Goal: Information Seeking & Learning: Learn about a topic

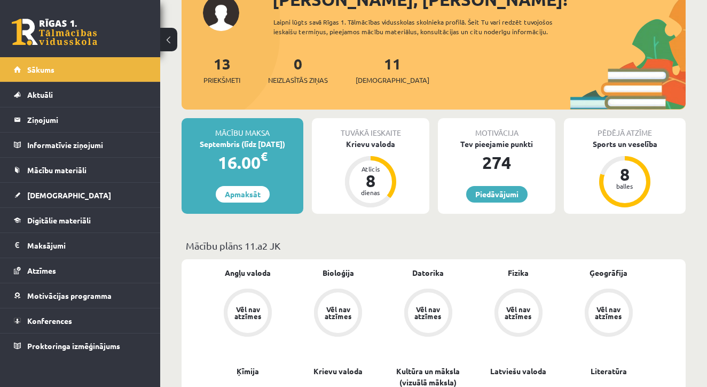
scroll to position [51, 0]
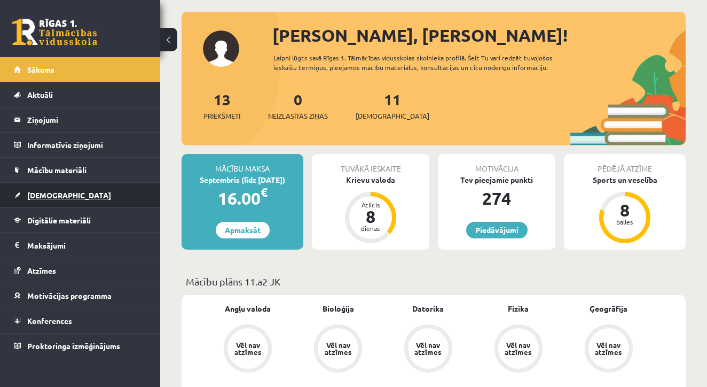
click at [52, 191] on span "[DEMOGRAPHIC_DATA]" at bounding box center [69, 195] width 84 height 10
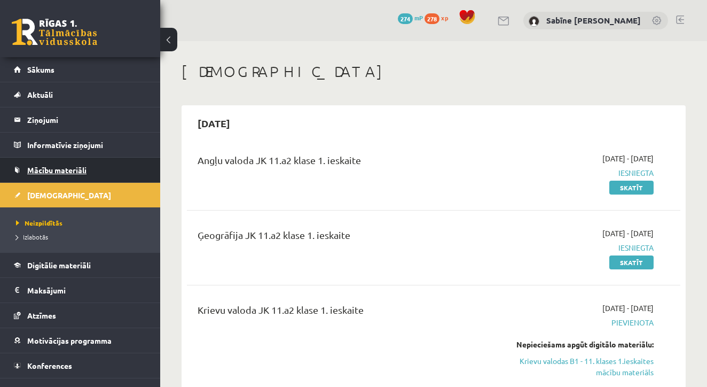
click at [77, 172] on span "Mācību materiāli" at bounding box center [56, 170] width 59 height 10
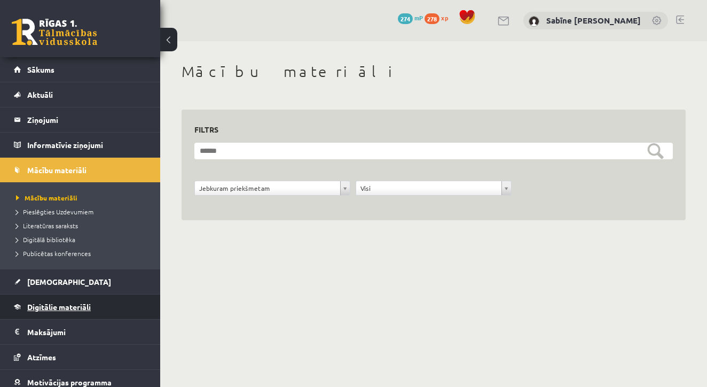
click at [36, 313] on link "Digitālie materiāli" at bounding box center [80, 306] width 133 height 25
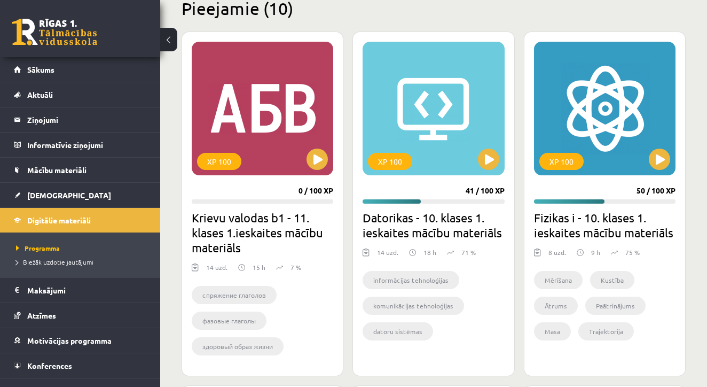
scroll to position [272, 0]
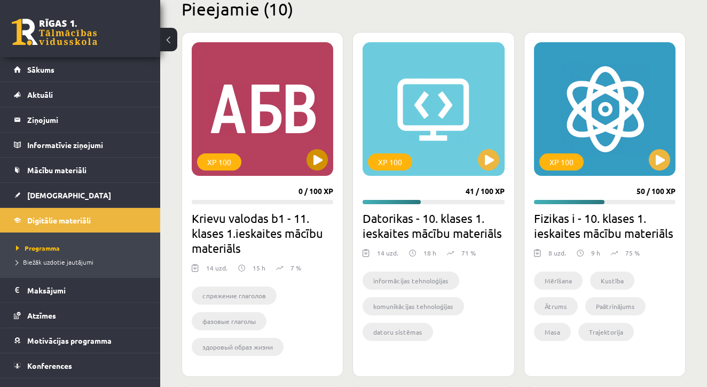
click at [318, 167] on button at bounding box center [317, 159] width 21 height 21
click at [285, 113] on div "XP 100" at bounding box center [263, 109] width 142 height 134
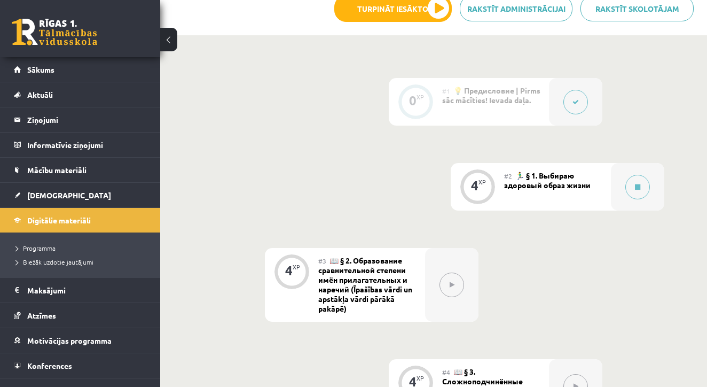
scroll to position [310, 0]
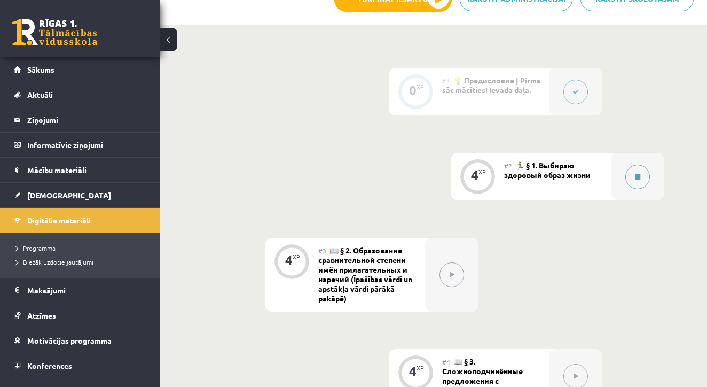
click at [631, 181] on button at bounding box center [637, 176] width 25 height 25
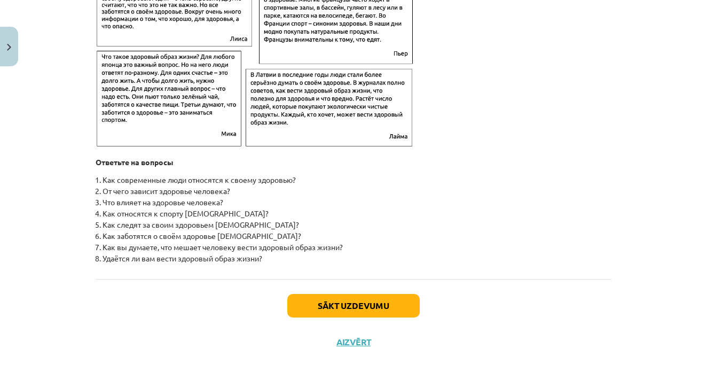
scroll to position [462, 0]
drag, startPoint x: 97, startPoint y: 75, endPoint x: 292, endPoint y: 269, distance: 274.9
click at [582, 300] on div "Sākt uzdevumu Aizvērt" at bounding box center [354, 316] width 516 height 75
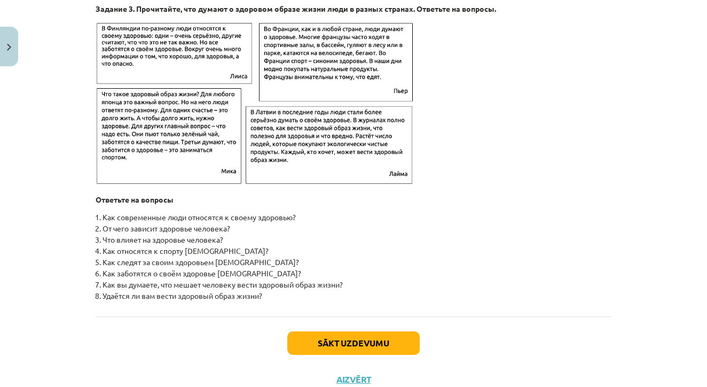
scroll to position [1673, 0]
click at [374, 348] on button "Sākt uzdevumu" at bounding box center [353, 342] width 132 height 23
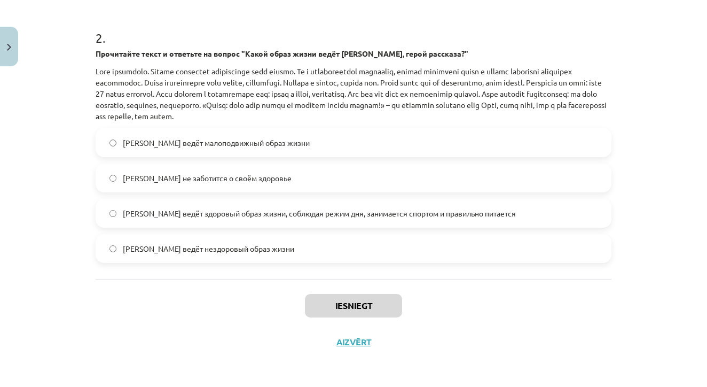
scroll to position [412, 0]
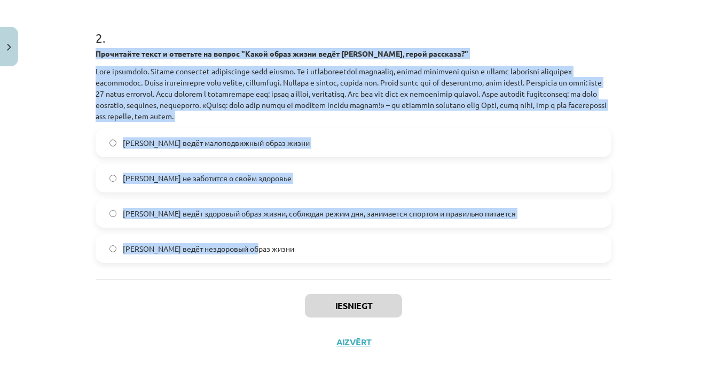
drag, startPoint x: 96, startPoint y: 52, endPoint x: 312, endPoint y: 256, distance: 296.6
click at [312, 256] on div "2 . Прочитайте текст и ответьте на вопрос "Какой образ жизни ведёт [PERSON_NAME…" at bounding box center [354, 137] width 516 height 251
copy div "Loremipsum dolor s ametcons ad elitse "Doeiu tempo incid utlab Etdo, magna aliq…"
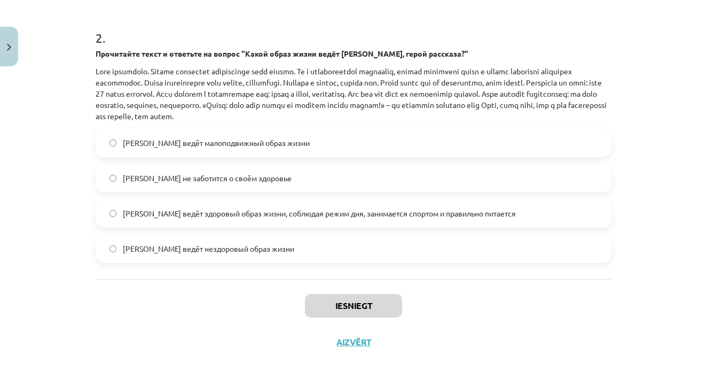
click at [223, 294] on div "Iesniegt Aizvērt" at bounding box center [354, 316] width 516 height 75
click at [302, 208] on span "[PERSON_NAME] ведёт здоровый образ жизни, соблюдая режим дня, занимается спорто…" at bounding box center [319, 213] width 393 height 11
click at [352, 313] on button "Iesniegt" at bounding box center [353, 305] width 97 height 23
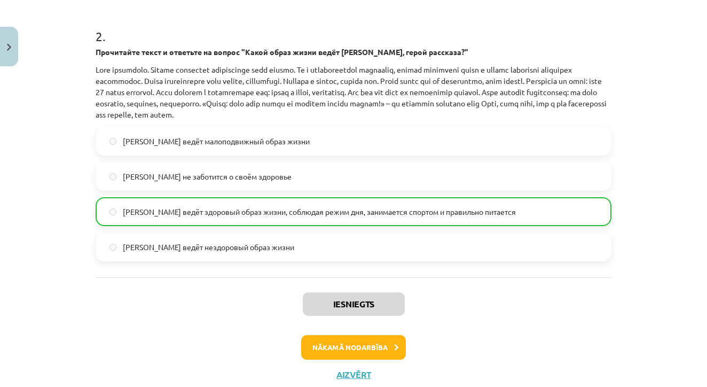
click at [365, 344] on button "Nākamā nodarbība" at bounding box center [353, 347] width 105 height 25
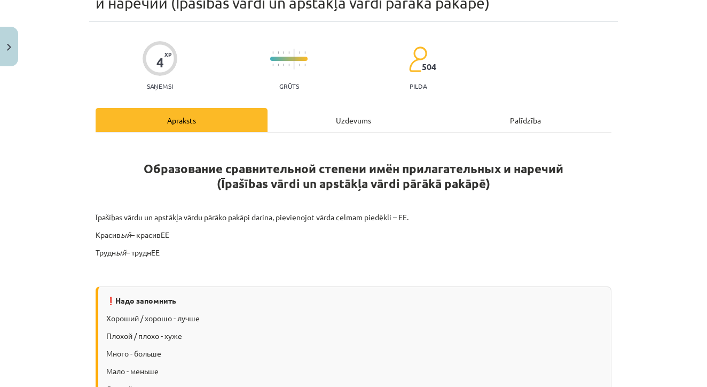
scroll to position [64, 0]
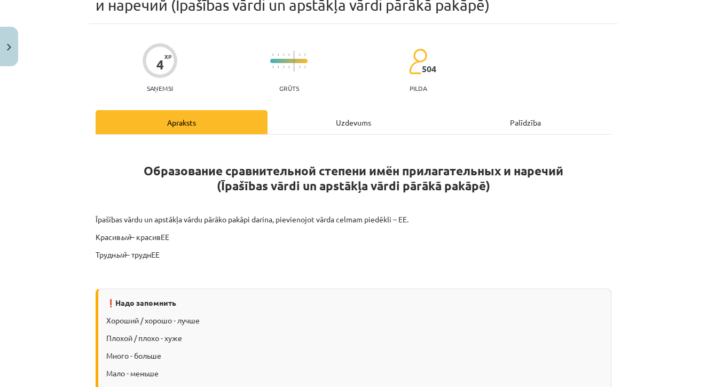
click at [10, 48] on img "Close" at bounding box center [9, 47] width 4 height 7
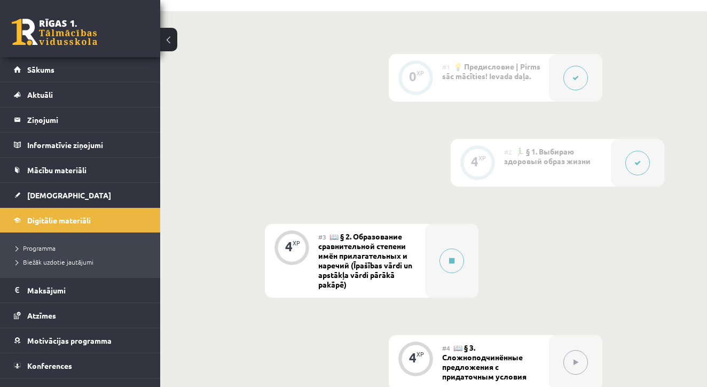
scroll to position [334, 0]
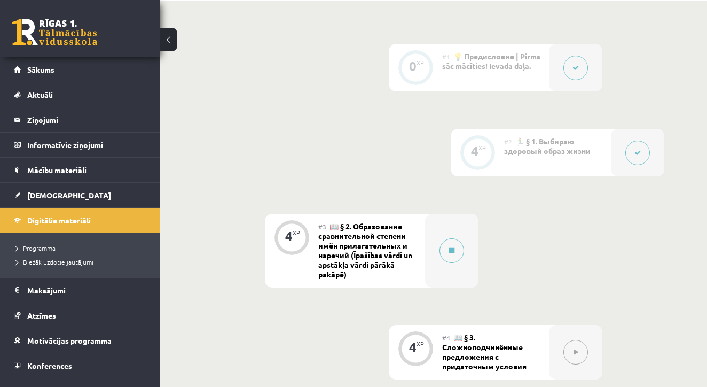
click at [637, 153] on icon at bounding box center [637, 153] width 6 height 6
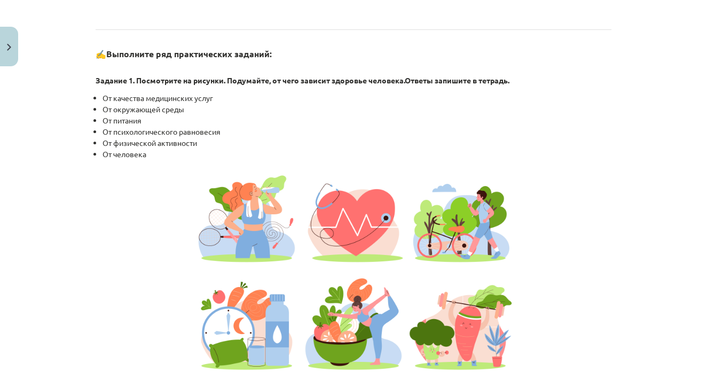
scroll to position [845, 0]
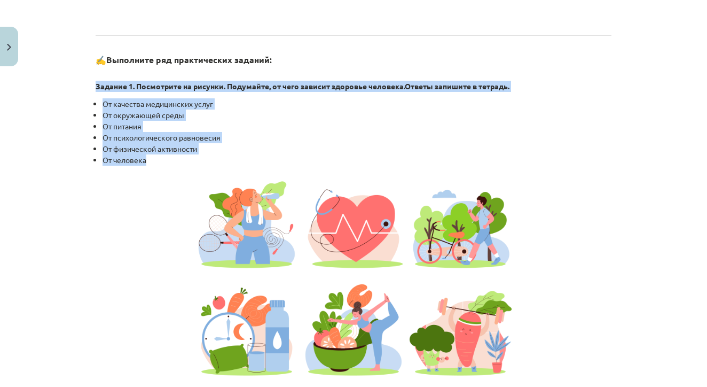
drag, startPoint x: 96, startPoint y: 91, endPoint x: 164, endPoint y: 166, distance: 101.7
click at [164, 166] on div "📌 Введение | Ievads В ходе изучения курса рекомендуется выполнять все практичес…" at bounding box center [354, 237] width 516 height 1782
copy div "Задание 1. Посмотрите на рисунки. Подумайте, от чего зависит здоровье человека.…"
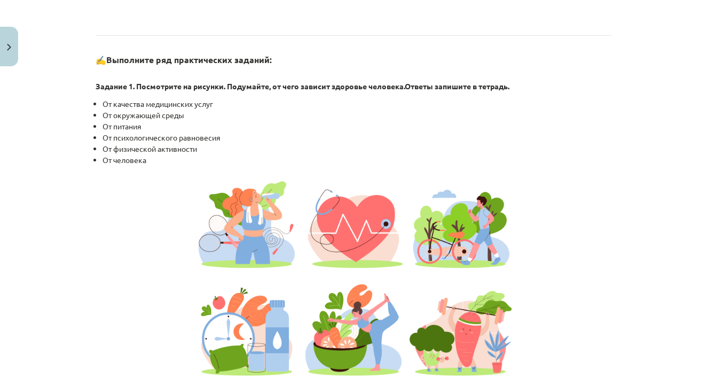
click at [606, 215] on p at bounding box center [354, 278] width 516 height 214
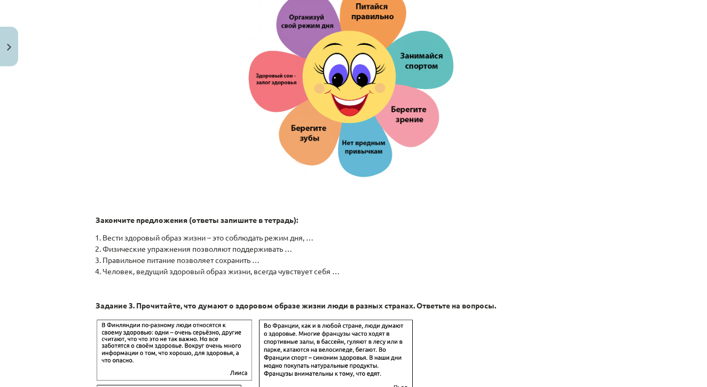
scroll to position [906, 0]
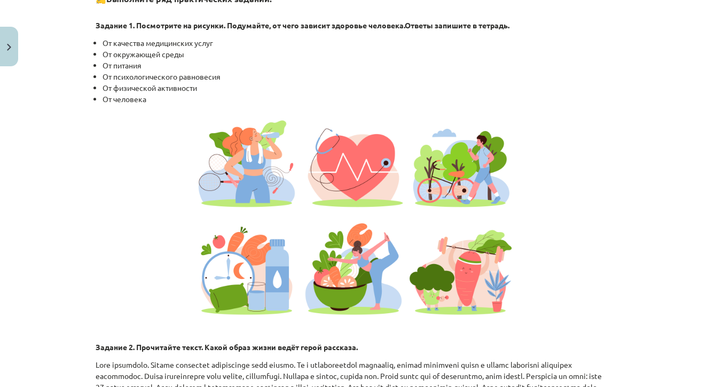
click at [10, 50] on button "Close" at bounding box center [9, 47] width 18 height 40
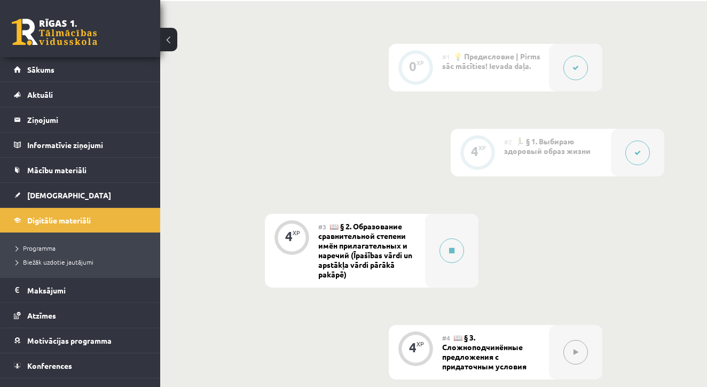
scroll to position [389, 0]
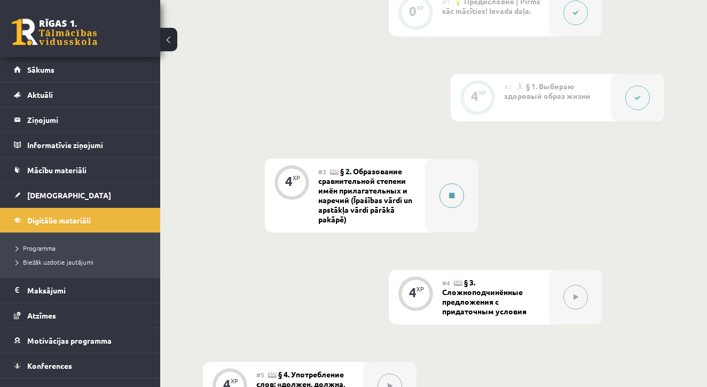
click at [448, 200] on button at bounding box center [452, 195] width 25 height 25
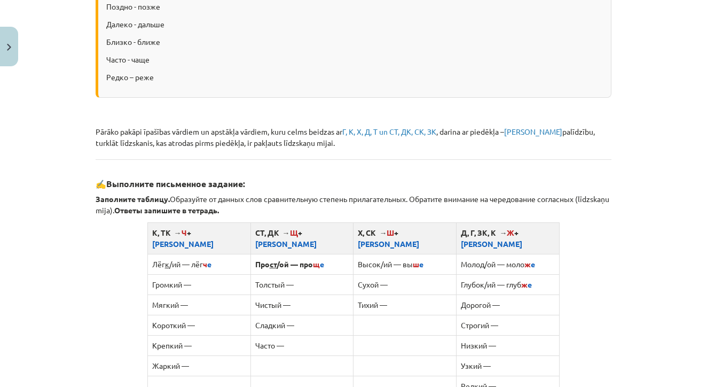
scroll to position [571, 0]
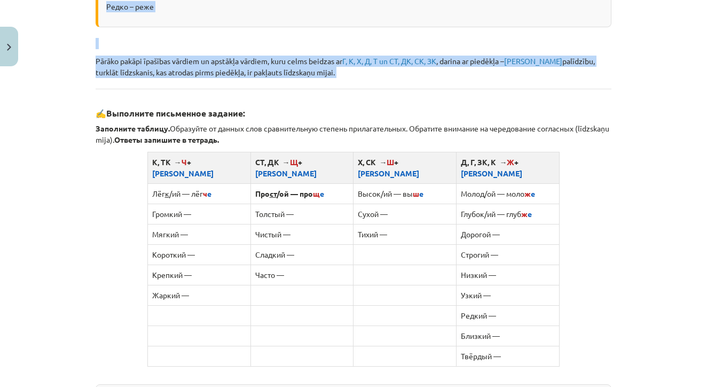
drag, startPoint x: 142, startPoint y: 58, endPoint x: 335, endPoint y: 90, distance: 196.1
click at [335, 90] on div "Образование сравнительной степени имён прилагательных и наречий (Īpašības vārdi…" at bounding box center [354, 154] width 516 height 1035
copy div "Loremipsumd sitametconsec adipisc elit seddoeiusmodte i utlabor (Etdolore magna…"
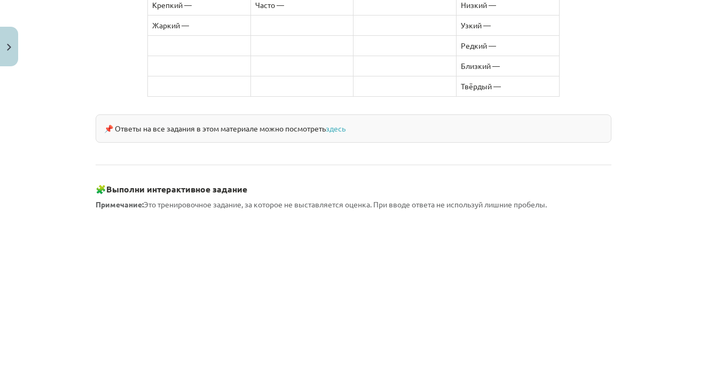
scroll to position [861, 0]
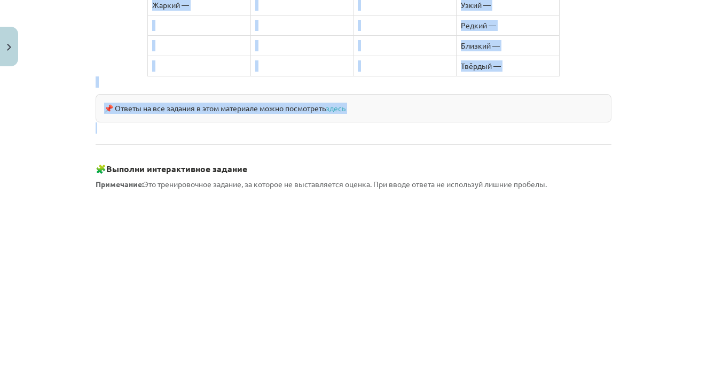
drag, startPoint x: 96, startPoint y: 110, endPoint x: 346, endPoint y: 109, distance: 250.5
copy div "✍️ Loremipsu dolorsitam consect: Adipiscin elitsed. Doeiusmod te incidi utla et…"
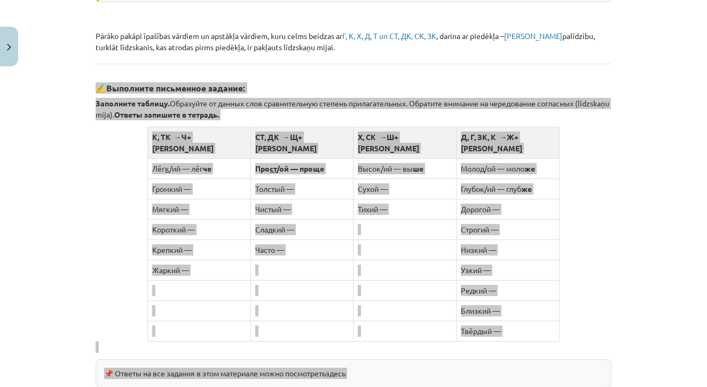
scroll to position [582, 0]
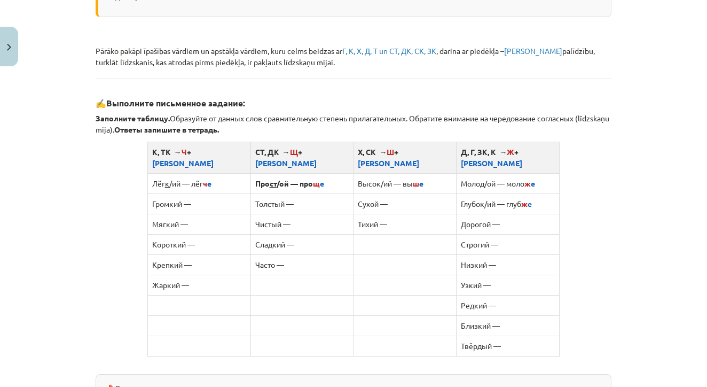
click at [668, 213] on div "Mācību tēma: Krievu valodas b1 - 11. klases 1.ieskaites mācību materiāls #3 📖 §…" at bounding box center [353, 193] width 707 height 387
click at [615, 213] on div "4 XP Saņemsi Grūts 504 pilda Apraksts Uzdevums Palīdzība Образование сравнитель…" at bounding box center [353, 133] width 529 height 1252
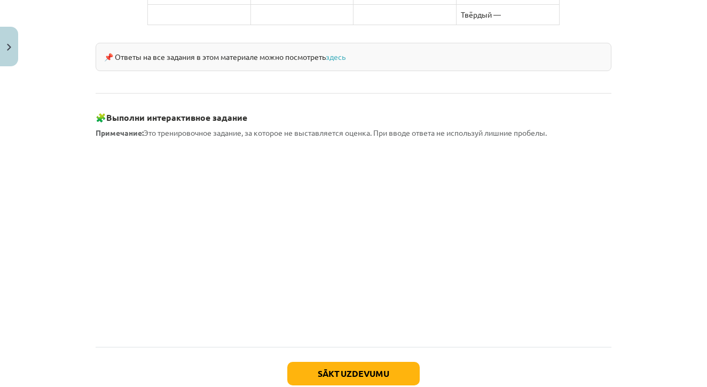
scroll to position [915, 0]
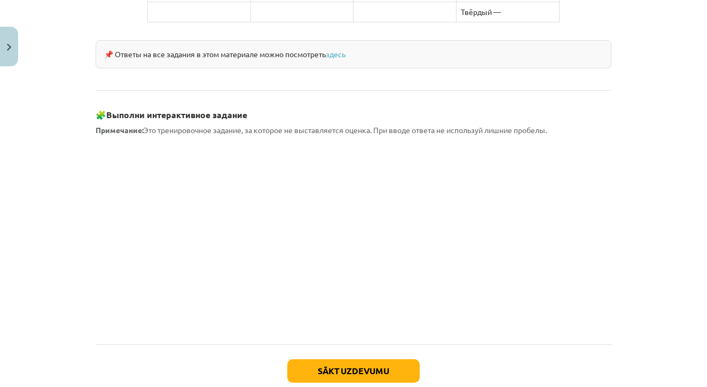
click at [80, 141] on div "Mācību tēma: Krievu valodas b1 - 11. klases 1.ieskaites mācību materiāls #3 📖 §…" at bounding box center [353, 193] width 707 height 387
click at [70, 182] on div "Mācību tēma: Krievu valodas b1 - 11. klases 1.ieskaites mācību materiāls #3 📖 §…" at bounding box center [353, 193] width 707 height 387
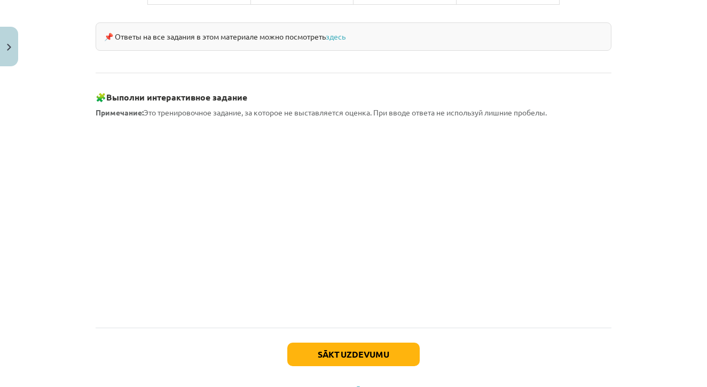
scroll to position [934, 0]
click at [632, 193] on div "Mācību tēma: Krievu valodas b1 - 11. klases 1.ieskaites mācību materiāls #3 📖 §…" at bounding box center [353, 193] width 707 height 387
click at [467, 327] on div "Sākt uzdevumu Aizvērt" at bounding box center [354, 364] width 516 height 75
click at [391, 342] on button "Sākt uzdevumu" at bounding box center [353, 353] width 132 height 23
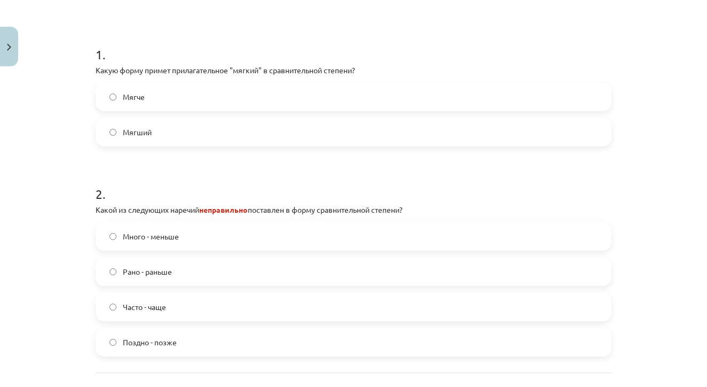
scroll to position [204, 0]
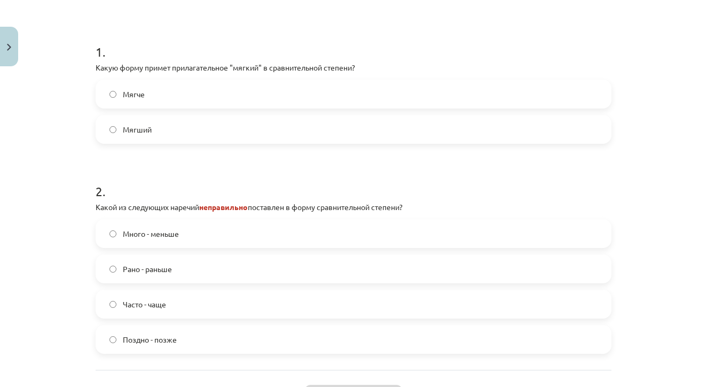
click at [218, 95] on label "Мягче" at bounding box center [354, 94] width 514 height 27
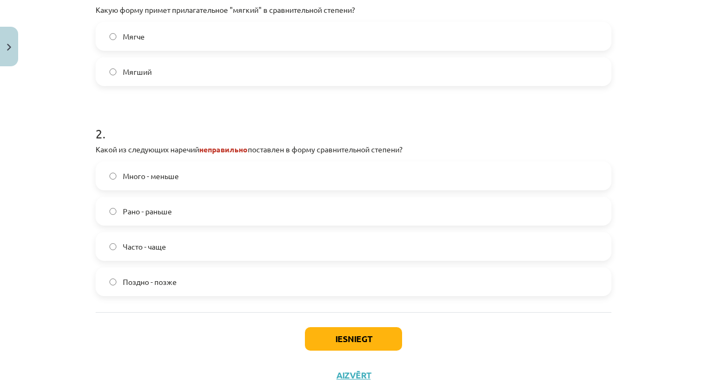
scroll to position [261, 0]
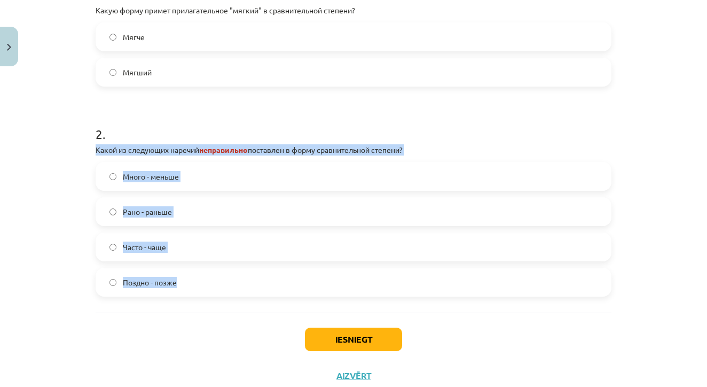
drag, startPoint x: 96, startPoint y: 148, endPoint x: 200, endPoint y: 284, distance: 171.0
click at [200, 284] on div "2 . Какой из следующих наречий неправильно поставлен в форму сравнительной степ…" at bounding box center [354, 202] width 516 height 189
copy div "Какой из следующих наречий неправильно поставлен в форму сравнительной степени?…"
click at [148, 308] on div "1 . Какую форму примет прилагательное "мягкий" в сравнительной степени? Мягче М…" at bounding box center [354, 125] width 516 height 375
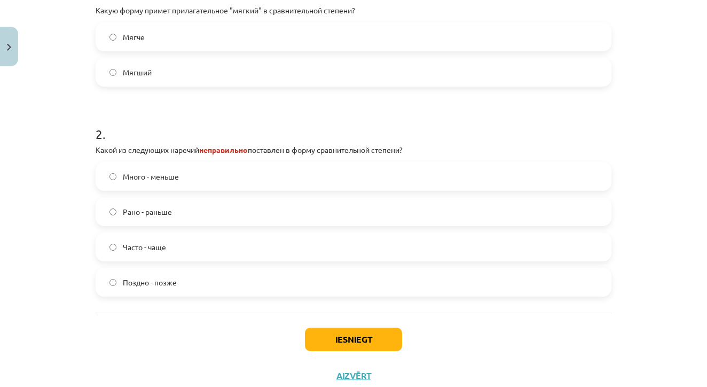
click at [191, 175] on label "Много - меньше" at bounding box center [354, 176] width 514 height 27
click at [339, 331] on button "Iesniegt" at bounding box center [353, 338] width 97 height 23
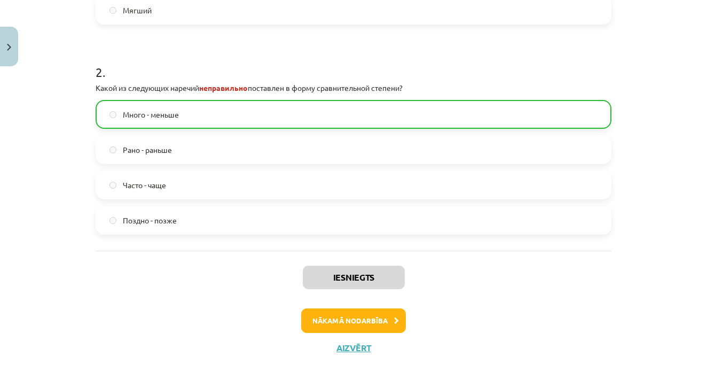
click at [349, 323] on button "Nākamā nodarbība" at bounding box center [353, 320] width 105 height 25
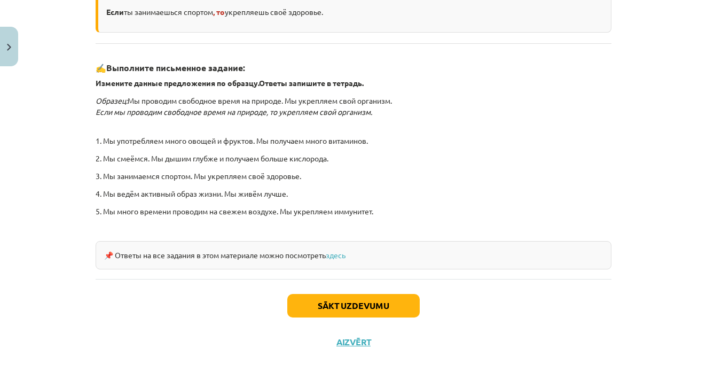
scroll to position [439, 0]
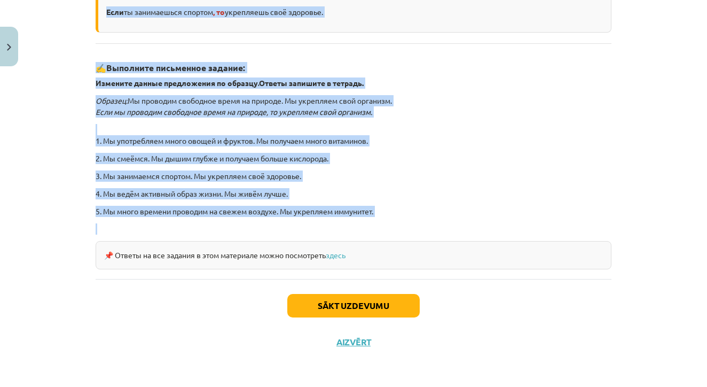
drag, startPoint x: 172, startPoint y: 53, endPoint x: 338, endPoint y: 224, distance: 238.3
click at [338, 224] on div "Сложноподчинённые предложения с придаточным условия Условие – Будет хорошая пог…" at bounding box center [354, 69] width 516 height 401
copy div "Loremipsumdolorsi ametconsect a elitseddoei tempori Utlabor – Etdol magnaal eni…"
click at [682, 213] on div "Mācību tēma: Krievu valodas b1 - 11. klases 1.ieskaites mācību materiāls #4 📖 §…" at bounding box center [353, 193] width 707 height 387
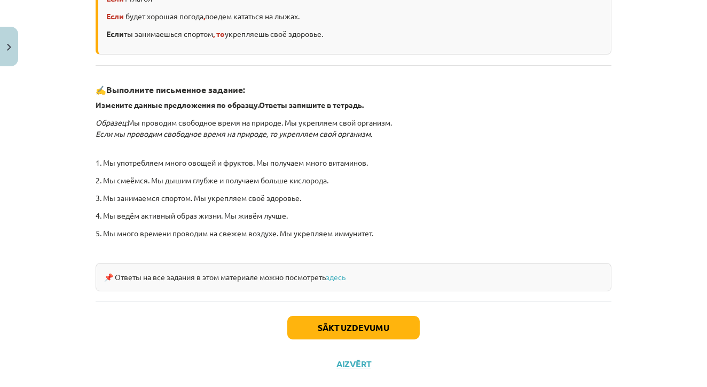
scroll to position [300, 0]
click at [514, 139] on div "Сложноподчинённые предложения с придаточным условия Условие – Будет хорошая пог…" at bounding box center [354, 91] width 516 height 401
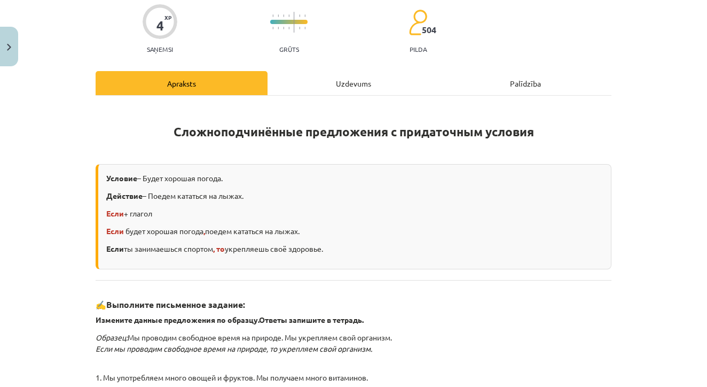
scroll to position [60, 0]
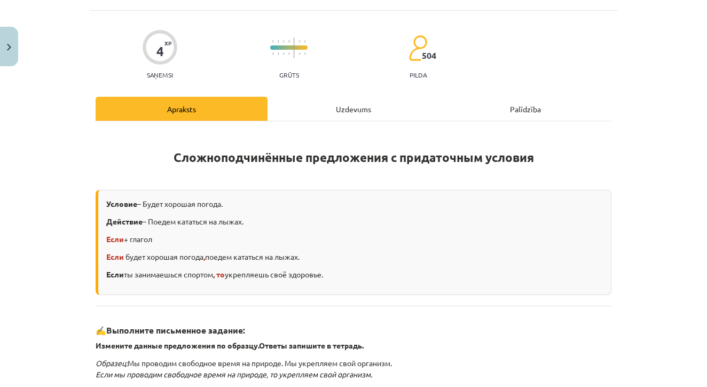
drag, startPoint x: 106, startPoint y: 201, endPoint x: 342, endPoint y: 279, distance: 248.6
click at [342, 279] on div "Условие – Будет хорошая погода. Действие – Поедем кататься на лыжах. Если + гла…" at bounding box center [354, 242] width 516 height 105
copy div "Условие – Будет хорошая погода. Действие – Поедем кататься на лыжах. Если + гла…"
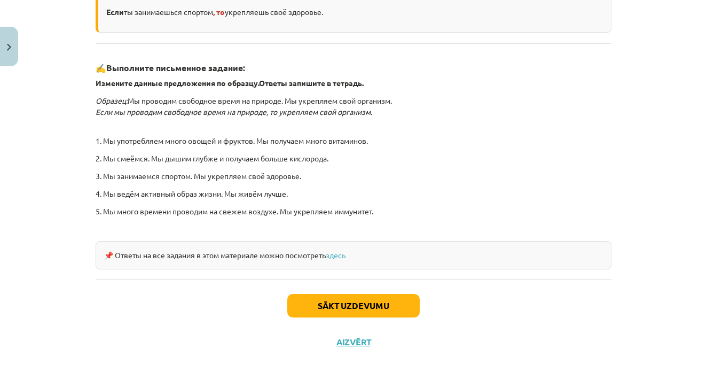
click at [360, 300] on button "Sākt uzdevumu" at bounding box center [353, 305] width 132 height 23
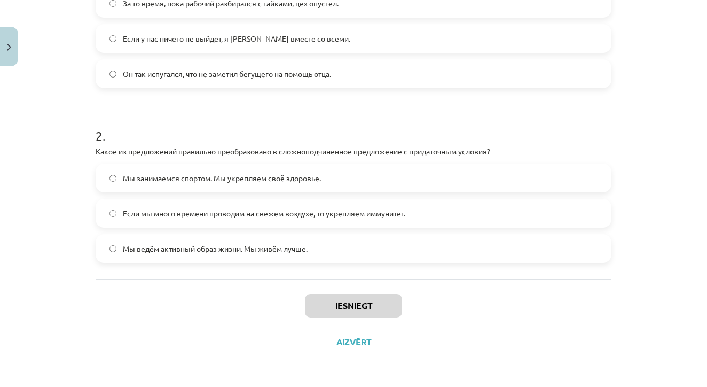
scroll to position [589, 0]
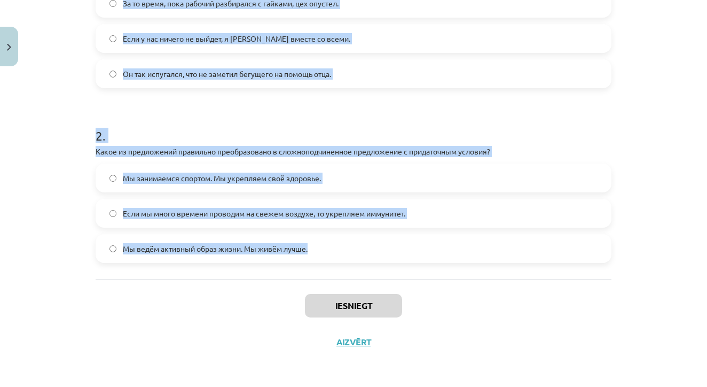
drag, startPoint x: 96, startPoint y: 100, endPoint x: 351, endPoint y: 249, distance: 295.1
click at [351, 249] on form "1 . Найдите среди данных предложений СПП с придаточным условия. Отметьте предло…" at bounding box center [354, 99] width 516 height 328
copy form "Найдите среди данных предложений СПП с придаточным условия. Отметьте предложени…"
click at [381, 249] on label "Мы ведём активный образ жизни. Мы живём лучше." at bounding box center [354, 248] width 514 height 27
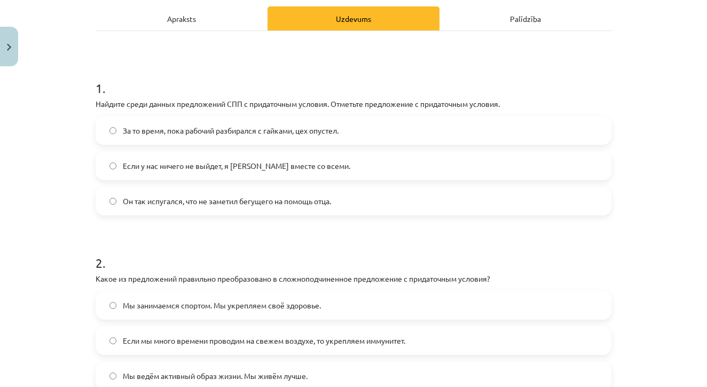
scroll to position [148, 0]
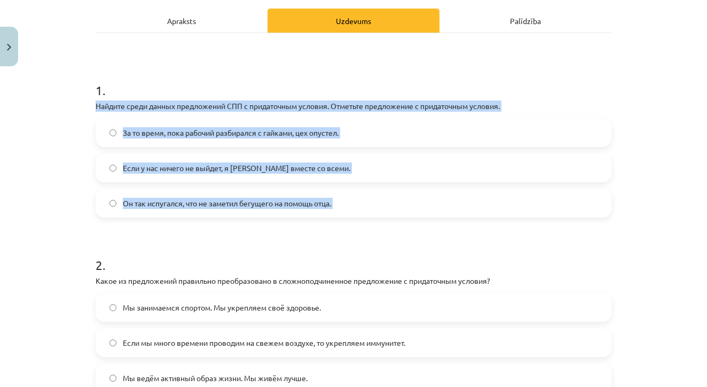
drag, startPoint x: 98, startPoint y: 105, endPoint x: 355, endPoint y: 217, distance: 280.8
click at [355, 217] on form "1 . Найдите среди данных предложений СПП с придаточным условия. Отметьте предло…" at bounding box center [354, 228] width 516 height 328
copy div "Найдите среди данных предложений СПП с придаточным условия. Отметьте предложени…"
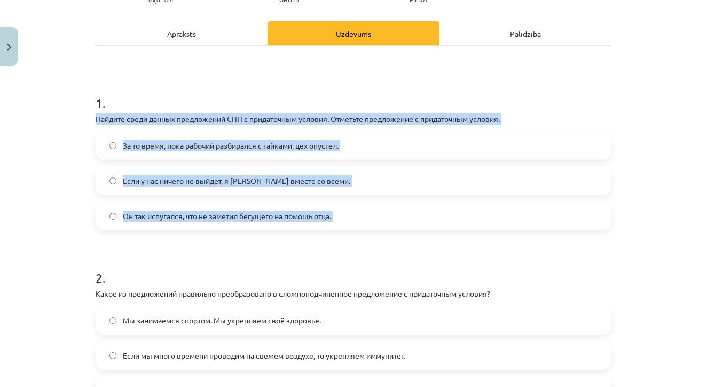
scroll to position [144, 0]
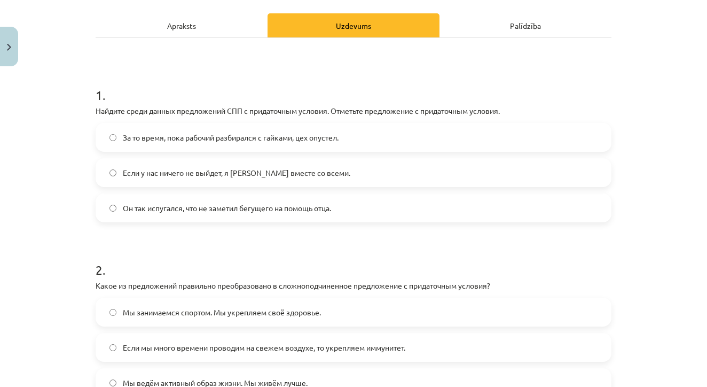
click at [340, 177] on label "Если у нас ничего не выйдет, я [PERSON_NAME] вместе со всеми." at bounding box center [354, 172] width 514 height 27
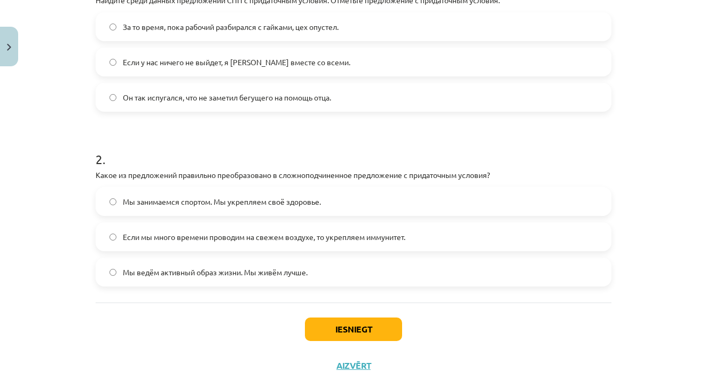
scroll to position [256, 0]
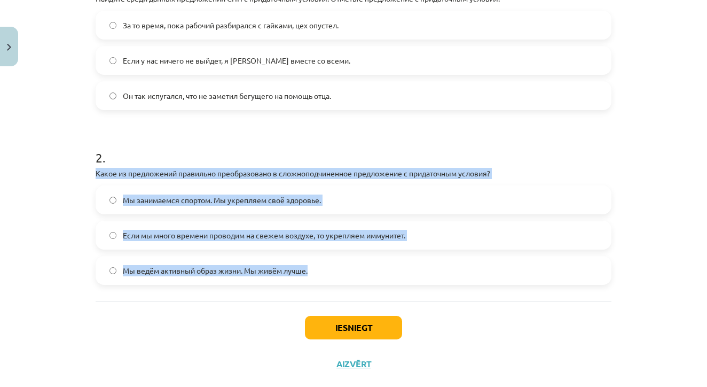
drag, startPoint x: 97, startPoint y: 170, endPoint x: 361, endPoint y: 285, distance: 287.5
click at [361, 285] on div "1 . Найдите среди данных предложений СПП с придаточным условия. Отметьте предло…" at bounding box center [354, 113] width 516 height 375
click at [239, 241] on label "Если мы много времени проводим на свежем воздухе, то укрепляем иммунитет." at bounding box center [354, 235] width 514 height 27
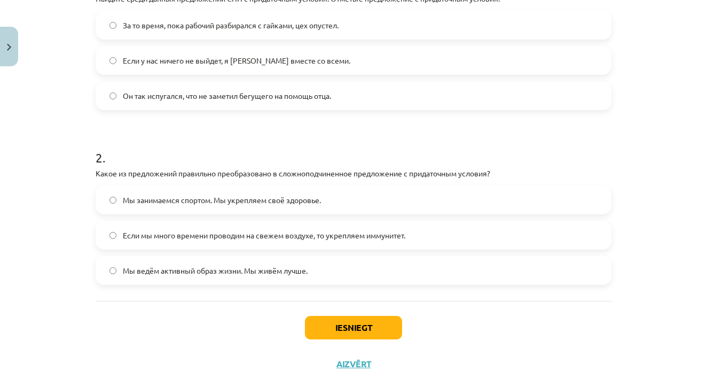
click at [381, 321] on button "Iesniegt" at bounding box center [353, 327] width 97 height 23
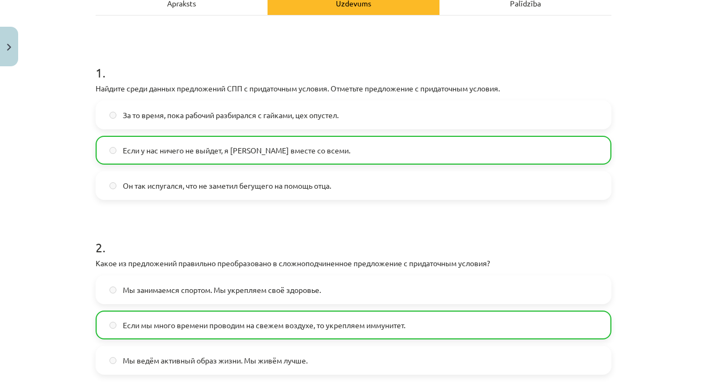
scroll to position [167, 0]
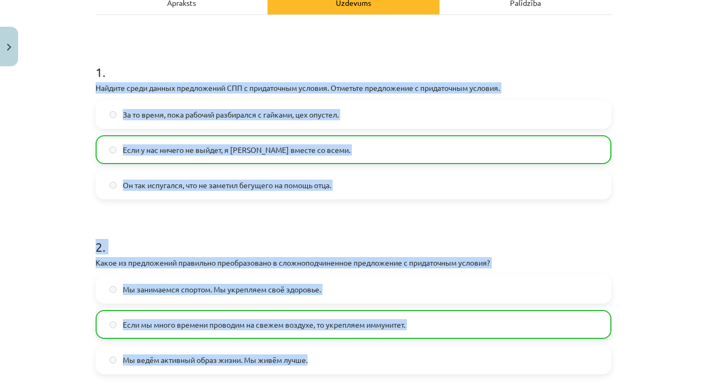
drag, startPoint x: 97, startPoint y: 87, endPoint x: 331, endPoint y: 370, distance: 366.9
click at [331, 370] on form "1 . Найдите среди данных предложений СПП с придаточным условия. Отметьте предло…" at bounding box center [354, 210] width 516 height 328
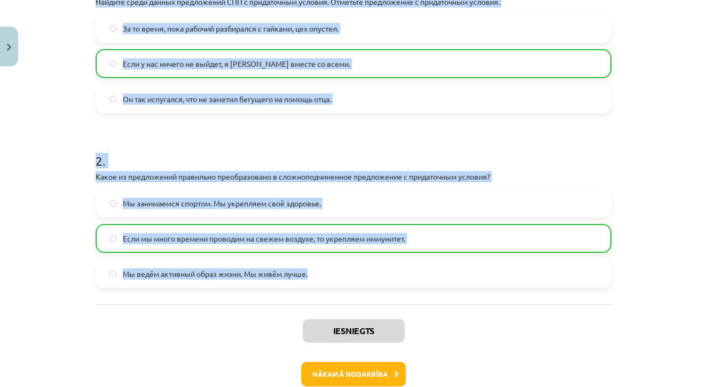
scroll to position [263, 0]
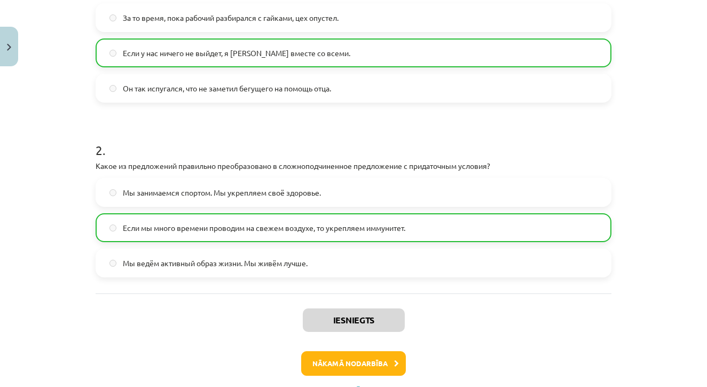
click at [658, 163] on div "Mācību tēma: Krievu valodas b1 - 11. klases 1.ieskaites mācību materiāls #4 📖 §…" at bounding box center [353, 193] width 707 height 387
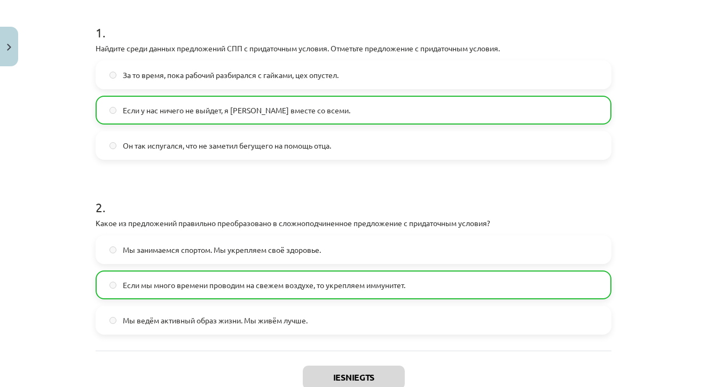
scroll to position [208, 0]
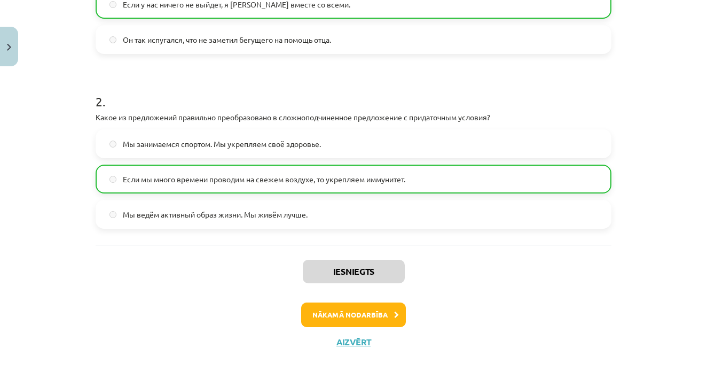
click at [372, 310] on button "Nākamā nodarbība" at bounding box center [353, 314] width 105 height 25
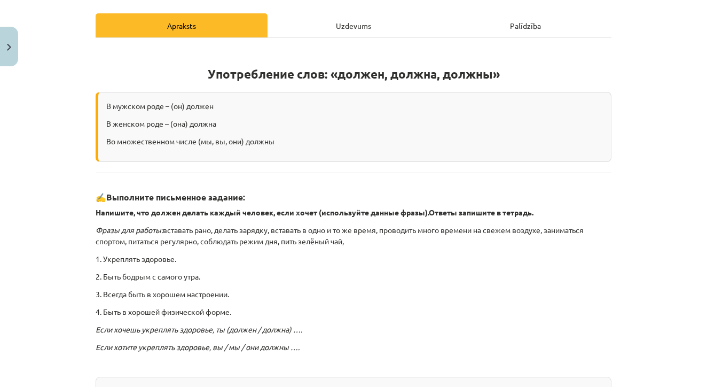
scroll to position [145, 0]
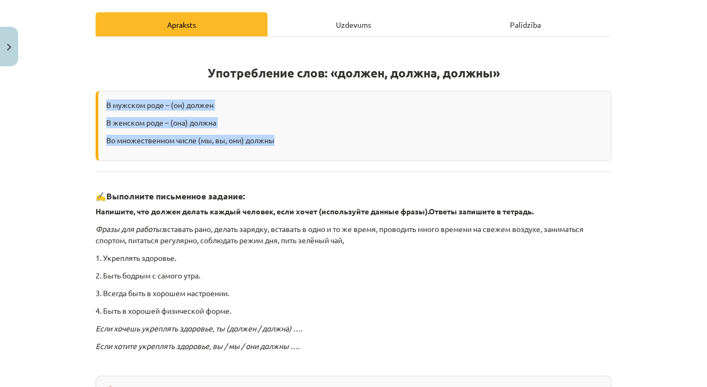
drag, startPoint x: 107, startPoint y: 103, endPoint x: 321, endPoint y: 144, distance: 218.1
click at [321, 144] on div "В мужском роде – (он) должен В женском роде – (она) должна Во множественном чис…" at bounding box center [354, 126] width 516 height 70
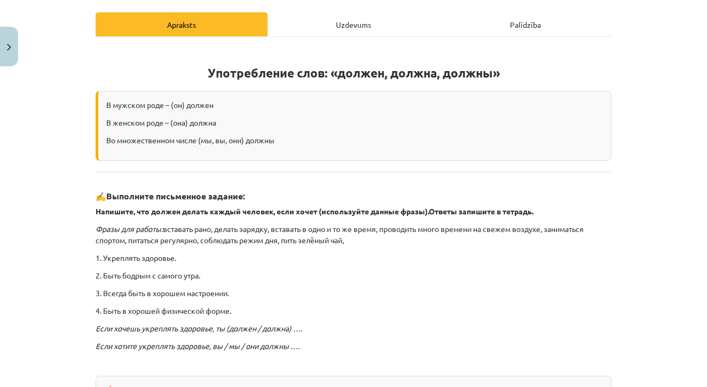
click at [332, 183] on h3 "✍️ Выполните письменное задание:" at bounding box center [354, 193] width 516 height 20
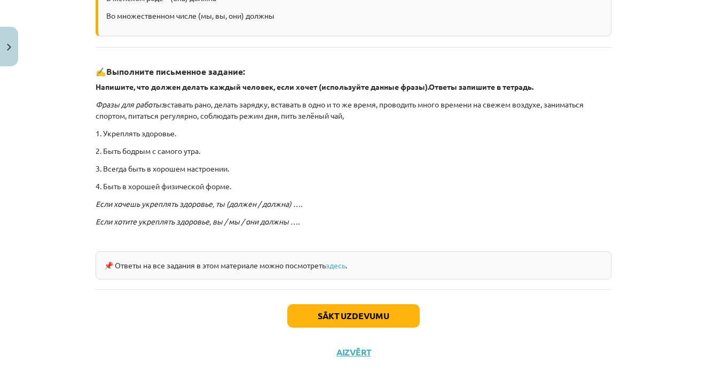
scroll to position [270, 0]
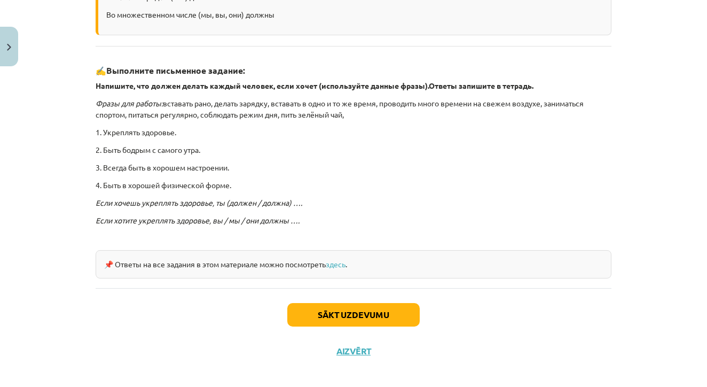
drag, startPoint x: 108, startPoint y: 69, endPoint x: 315, endPoint y: 240, distance: 267.8
click at [315, 240] on div "Употребление слов: «должен, должна, должны» В мужском роде – (он) должен В женс…" at bounding box center [354, 99] width 516 height 357
click at [183, 113] on p "Фразы для работы: вставать рано, делать зарядку, вставать в одно и то же время,…" at bounding box center [354, 109] width 516 height 22
drag, startPoint x: 108, startPoint y: 69, endPoint x: 360, endPoint y: 120, distance: 256.7
click at [360, 120] on div "Употребление слов: «должен, должна, должны» В мужском роде – (он) должен В женс…" at bounding box center [354, 99] width 516 height 357
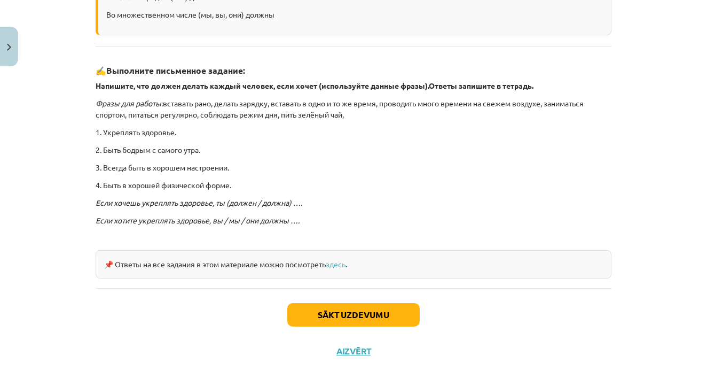
click at [325, 142] on div "Употребление слов: «должен, должна, должны» В мужском роде – (он) должен В женс…" at bounding box center [354, 99] width 516 height 357
click at [344, 308] on button "Sākt uzdevumu" at bounding box center [353, 314] width 132 height 23
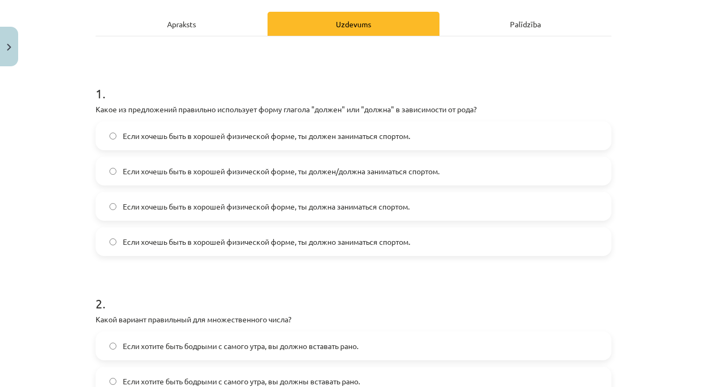
scroll to position [159, 0]
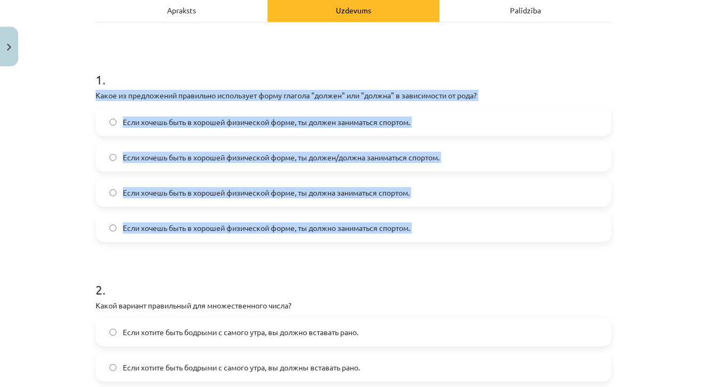
drag, startPoint x: 95, startPoint y: 96, endPoint x: 343, endPoint y: 243, distance: 288.3
click at [343, 243] on div "4 XP Saņemsi Grūts 504 pilda Apraksts Uzdevums Palīdzība 1 . Какое из предложен…" at bounding box center [353, 230] width 529 height 637
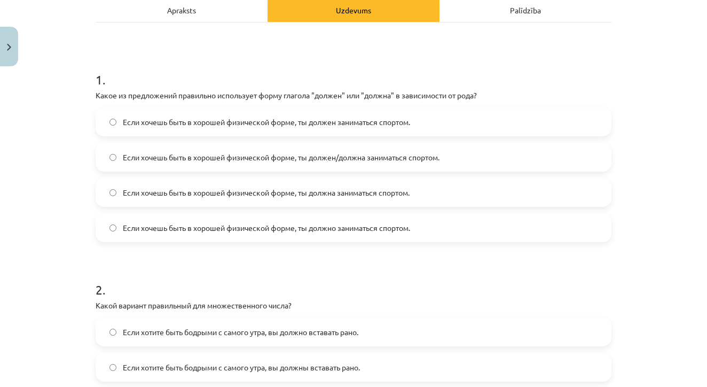
click at [152, 276] on h1 "2 ." at bounding box center [354, 279] width 516 height 33
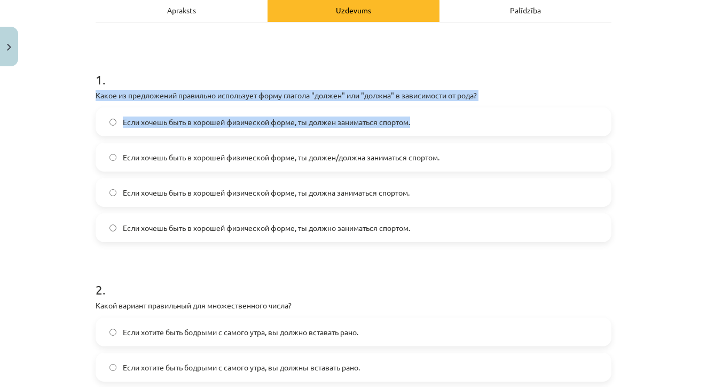
drag, startPoint x: 97, startPoint y: 96, endPoint x: 426, endPoint y: 134, distance: 331.2
click at [426, 134] on div "1 . Какое из предложений правильно использует форму глагола "должен" или "должн…" at bounding box center [354, 147] width 516 height 189
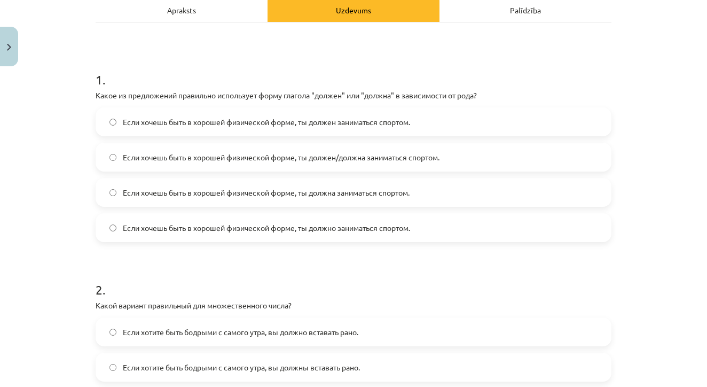
click at [56, 163] on div "Mācību tēma: Krievu valodas b1 - 11. klases 1.ieskaites mācību materiāls #5 📖 §…" at bounding box center [353, 193] width 707 height 387
click at [466, 159] on label "Если хочешь быть в хорошей физической форме, ты должен/должна заниматься спорто…" at bounding box center [354, 157] width 514 height 27
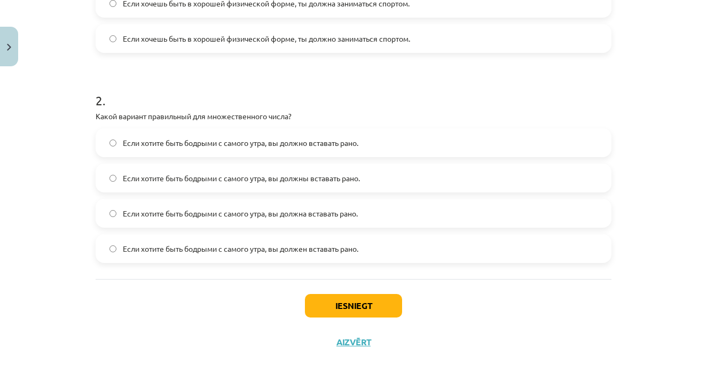
scroll to position [350, 0]
drag, startPoint x: 97, startPoint y: 113, endPoint x: 335, endPoint y: 113, distance: 238.2
click at [335, 113] on p "Какой вариант правильный для множественного числа?" at bounding box center [354, 116] width 516 height 11
click at [99, 118] on p "Какой вариант правильный для множественного числа?" at bounding box center [354, 116] width 516 height 11
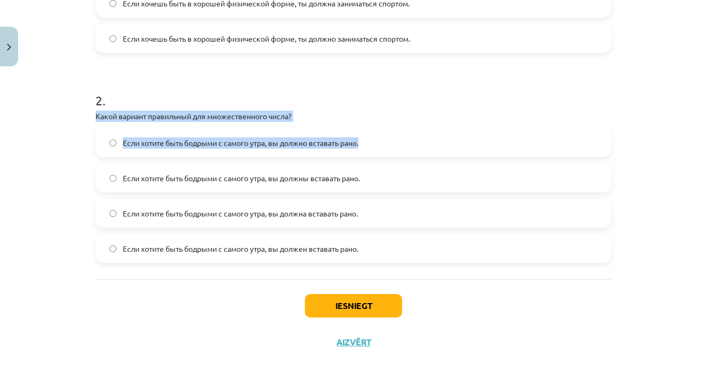
drag, startPoint x: 96, startPoint y: 114, endPoint x: 395, endPoint y: 148, distance: 301.5
click at [395, 148] on div "2 . Какой вариант правильный для множественного числа? Если хотите быть бодрыми…" at bounding box center [354, 168] width 516 height 189
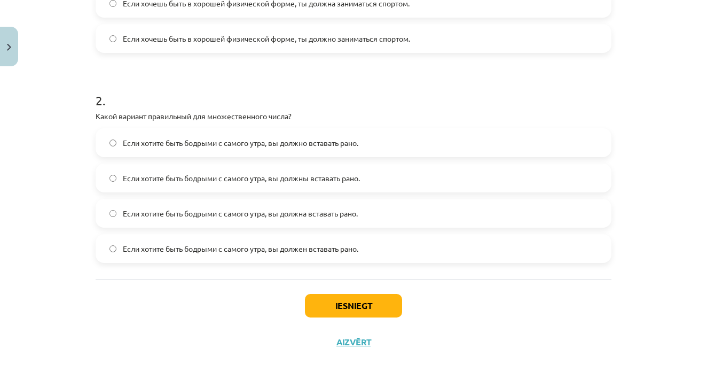
click at [330, 98] on h1 "2 ." at bounding box center [354, 90] width 516 height 33
click at [308, 175] on span "Если хотите быть бодрыми с самого утра, вы должны вставать рано." at bounding box center [241, 177] width 237 height 11
click at [349, 311] on button "Iesniegt" at bounding box center [353, 305] width 97 height 23
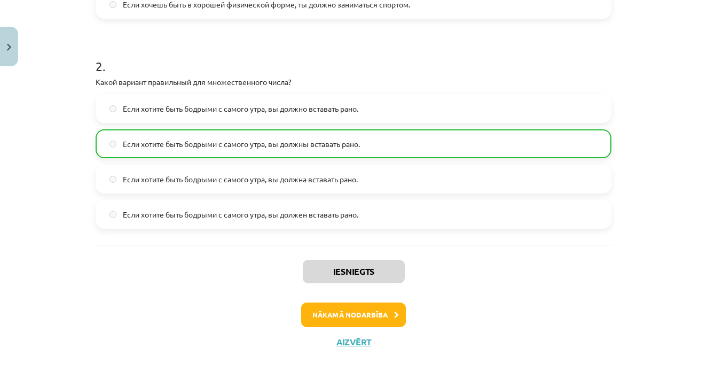
click at [373, 323] on button "Nākamā nodarbība" at bounding box center [353, 314] width 105 height 25
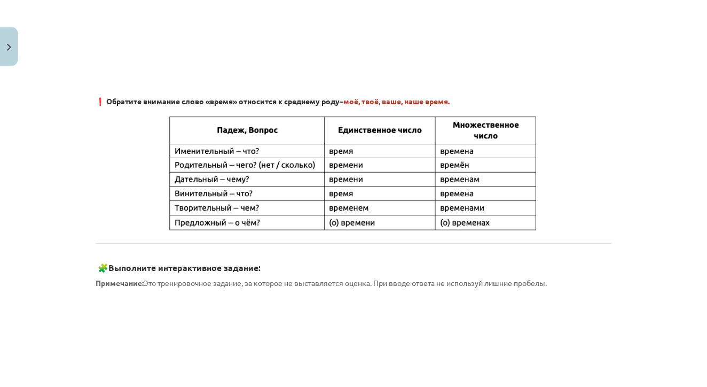
scroll to position [394, 0]
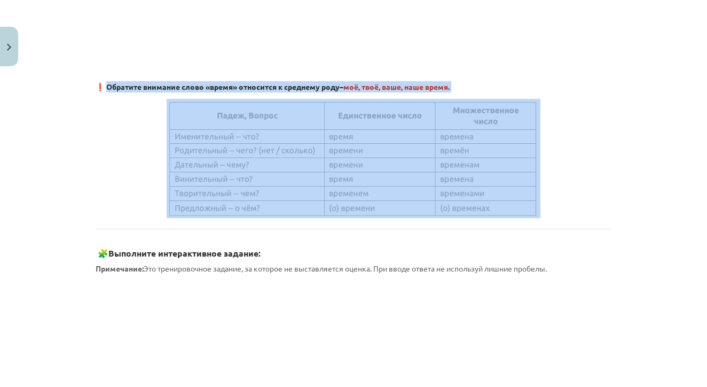
drag, startPoint x: 108, startPoint y: 85, endPoint x: 483, endPoint y: 93, distance: 375.5
click at [483, 93] on div "Склонение слова «время» 🎥 Посмотрите видео с учителем русского языка по теме "В…" at bounding box center [354, 234] width 516 height 872
click at [213, 115] on img at bounding box center [354, 158] width 374 height 119
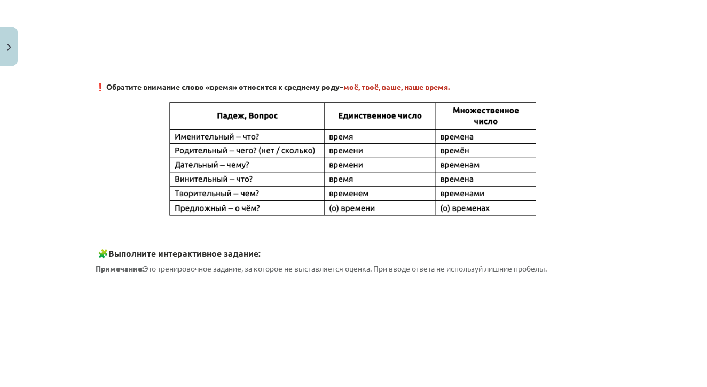
click at [341, 147] on img at bounding box center [354, 158] width 374 height 119
click at [410, 123] on img at bounding box center [354, 158] width 374 height 119
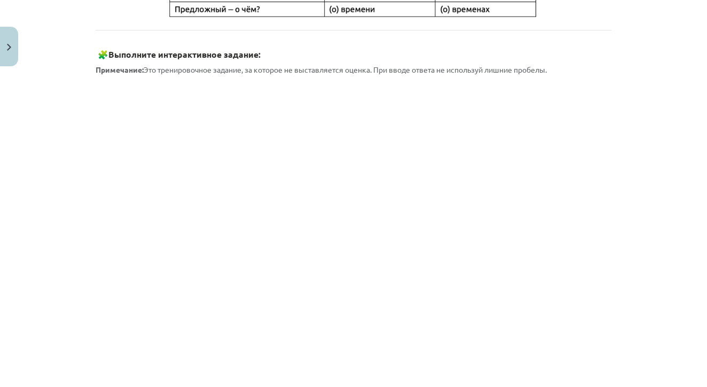
scroll to position [586, 0]
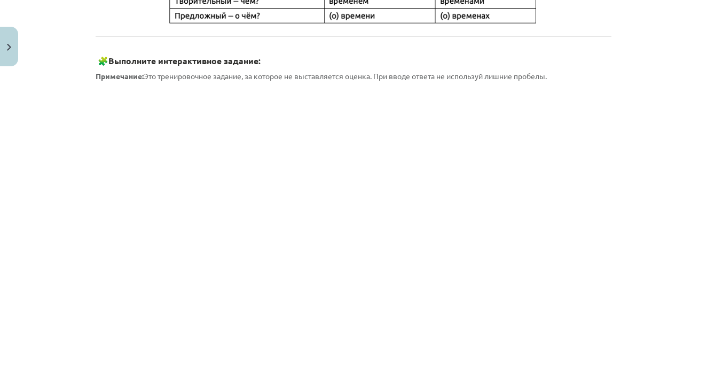
click at [624, 68] on div "Mācību tēma: Krievu valodas b1 - 11. klases 1.ieskaites mācību materiāls #6 ⏳ §…" at bounding box center [353, 193] width 707 height 387
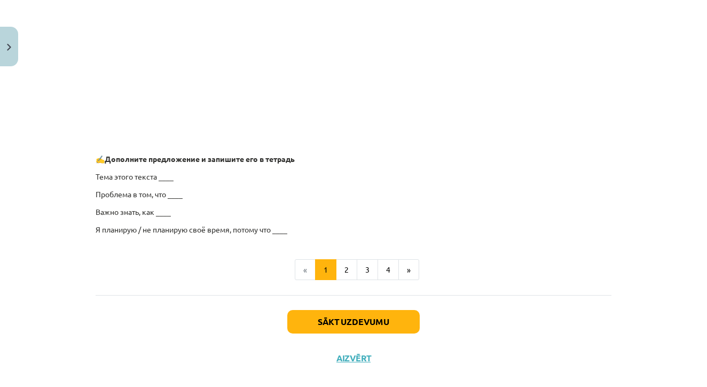
scroll to position [829, 0]
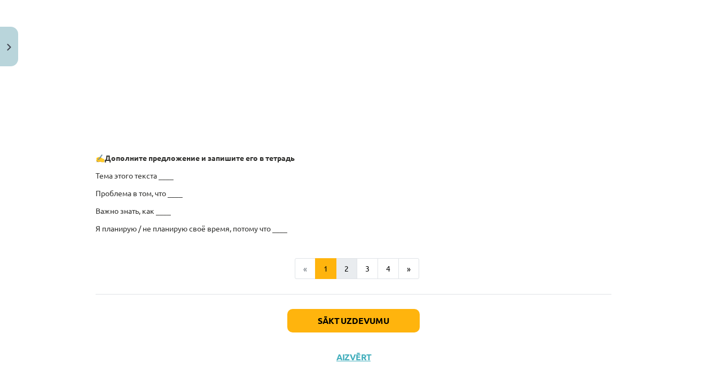
click at [354, 265] on button "2" at bounding box center [346, 268] width 21 height 21
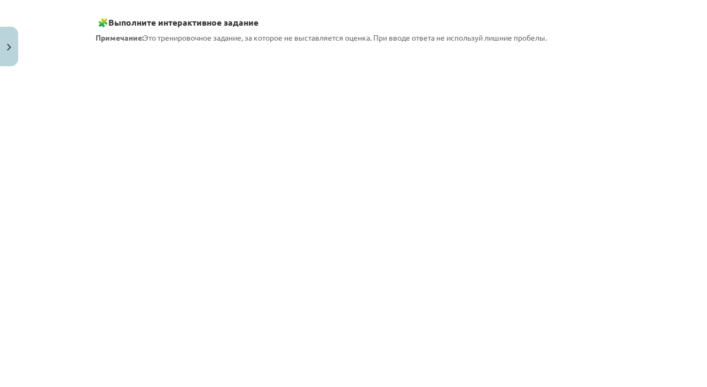
scroll to position [190, 0]
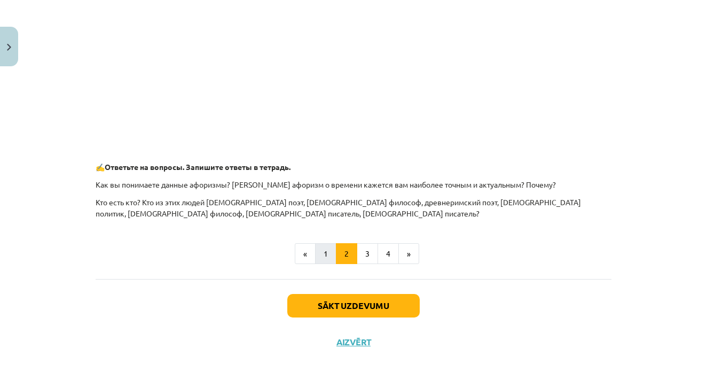
click at [327, 246] on button "1" at bounding box center [325, 253] width 21 height 21
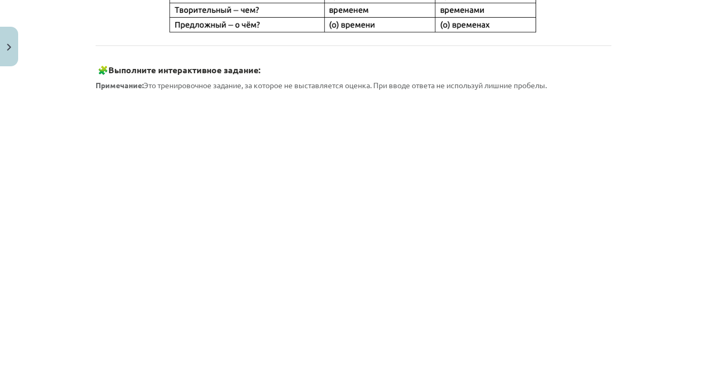
scroll to position [577, 0]
click at [613, 62] on div "4 XP Saņemsi Grūts 504 pilda Apraksts Uzdevums Palīdzība Склонение слова «время…" at bounding box center [353, 60] width 529 height 1133
click at [666, 151] on div "Mācību tēma: Krievu valodas b1 - 11. klases 1.ieskaites mācību materiāls #6 ⏳ §…" at bounding box center [353, 193] width 707 height 387
click at [623, 162] on div "Mācību tēma: Krievu valodas b1 - 11. klases 1.ieskaites mācību materiāls #6 ⏳ §…" at bounding box center [353, 193] width 707 height 387
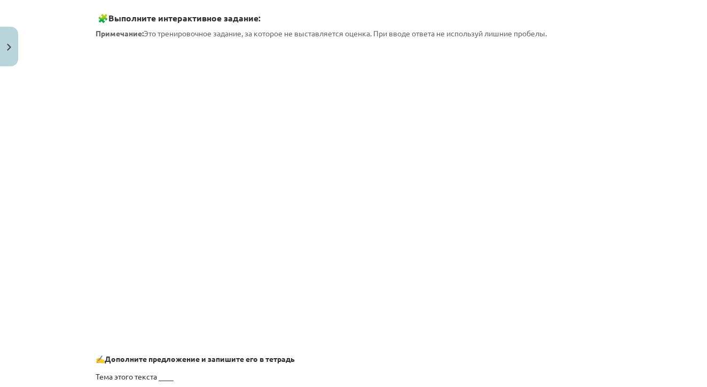
scroll to position [628, 0]
click at [671, 176] on div "Mācību tēma: Krievu valodas b1 - 11. klases 1.ieskaites mācību materiāls #6 ⏳ §…" at bounding box center [353, 193] width 707 height 387
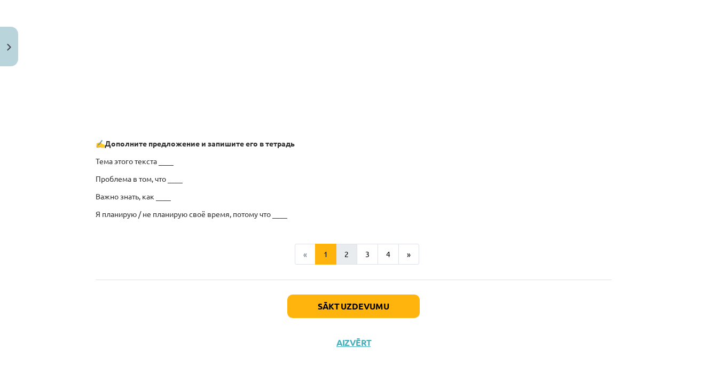
click at [349, 249] on button "2" at bounding box center [346, 254] width 21 height 21
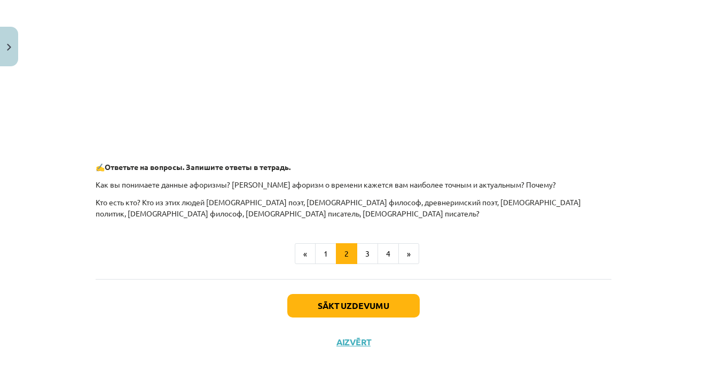
scroll to position [505, 0]
click at [371, 252] on button "3" at bounding box center [367, 253] width 21 height 21
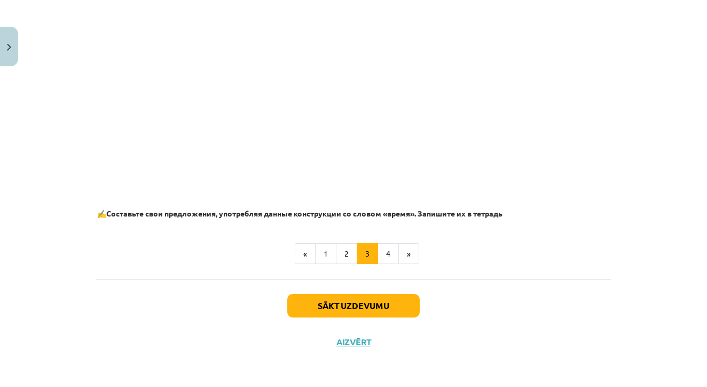
scroll to position [669, 0]
click at [390, 253] on button "4" at bounding box center [388, 253] width 21 height 21
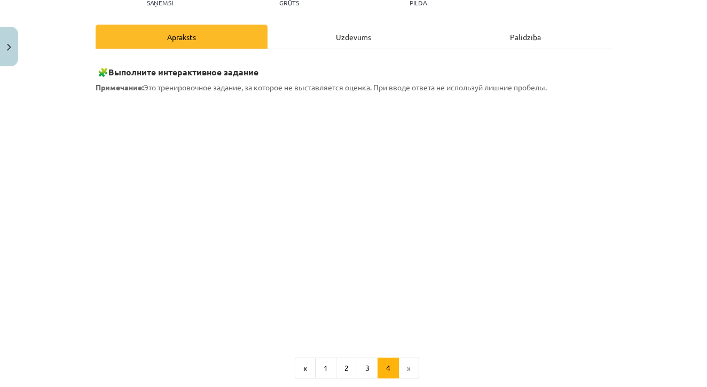
scroll to position [129, 0]
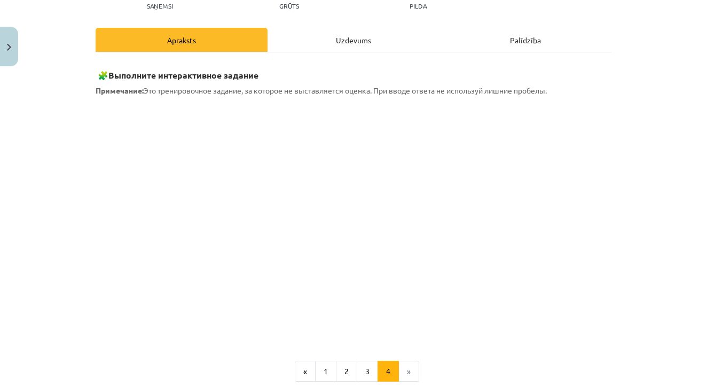
click at [628, 147] on div "Mācību tēma: Krievu valodas b1 - 11. klases 1.ieskaites mācību materiāls #6 ⏳ §…" at bounding box center [353, 193] width 707 height 387
click at [617, 223] on div "4 XP Saņemsi Grūts 504 pilda Apraksts Uzdevums Palīdzība 🧩 Выполните интерактив…" at bounding box center [353, 210] width 529 height 536
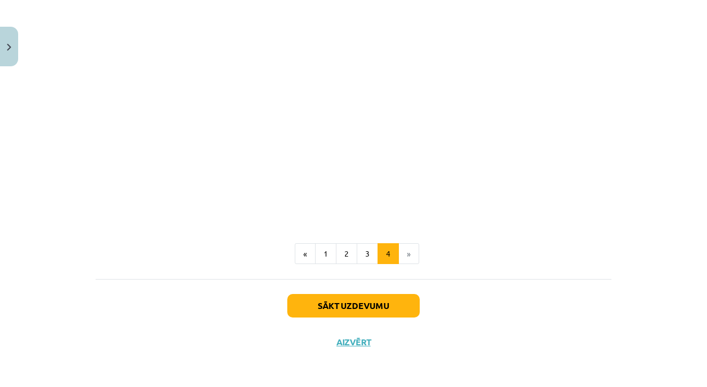
click at [348, 301] on button "Sākt uzdevumu" at bounding box center [353, 305] width 132 height 23
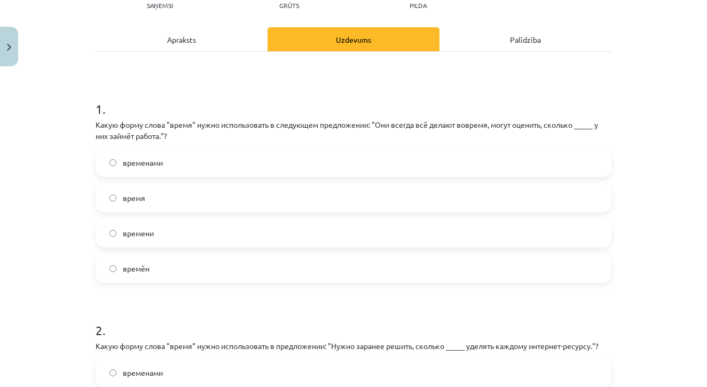
scroll to position [134, 0]
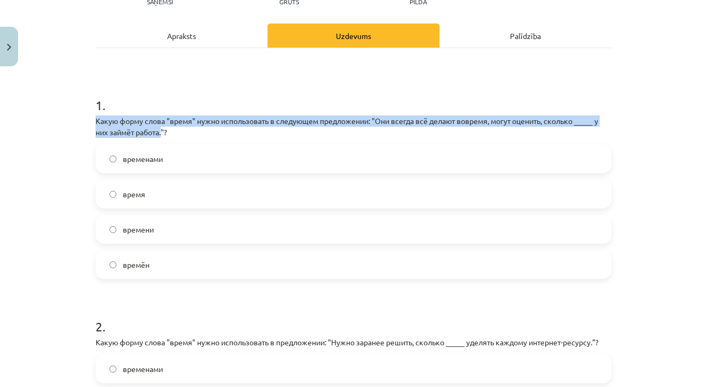
drag, startPoint x: 96, startPoint y: 119, endPoint x: 163, endPoint y: 134, distance: 69.5
click at [163, 134] on p "Какую форму слова "время" нужно использовать в следующем предложении: "Они всег…" at bounding box center [354, 126] width 516 height 22
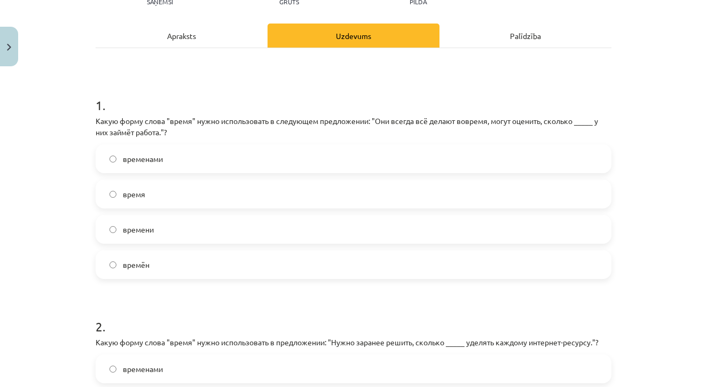
click at [69, 170] on div "Mācību tēma: Krievu valodas b1 - 11. klases 1.ieskaites mācību materiāls #6 ⏳ §…" at bounding box center [353, 193] width 707 height 387
drag, startPoint x: 166, startPoint y: 129, endPoint x: 159, endPoint y: 267, distance: 138.5
click at [159, 267] on div "1 . Какую форму слова "время" нужно использовать в следующем предложении: "Они …" at bounding box center [354, 179] width 516 height 200
click at [177, 95] on h1 "1 ." at bounding box center [354, 95] width 516 height 33
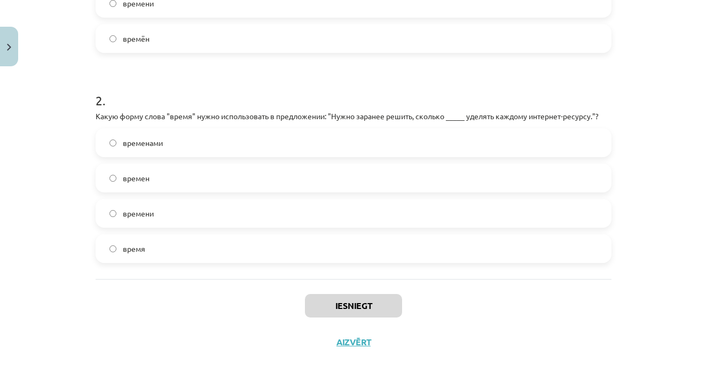
scroll to position [711, 0]
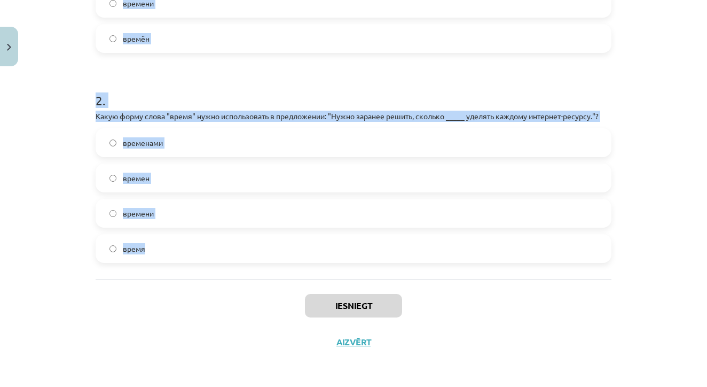
drag, startPoint x: 97, startPoint y: 122, endPoint x: 154, endPoint y: 247, distance: 137.9
click at [154, 247] on form "1 . Какую форму слова "время" нужно использовать в следующем предложении: "Они …" at bounding box center [354, 58] width 516 height 410
click at [62, 279] on div "Mācību tēma: Krievu valodas b1 - 11. klases 1.ieskaites mācību materiāls #6 ⏳ §…" at bounding box center [353, 193] width 707 height 387
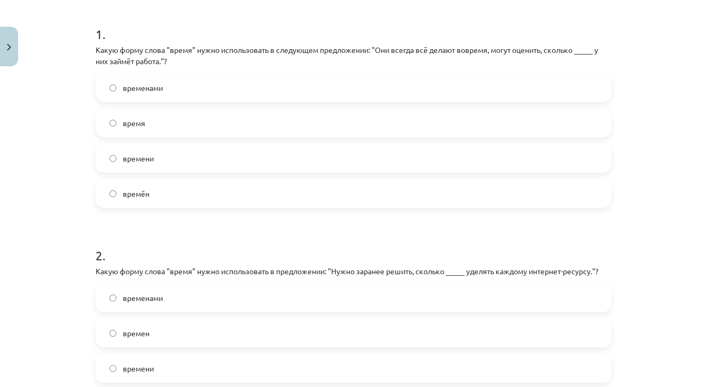
scroll to position [204, 0]
click at [170, 158] on label "времени" at bounding box center [354, 158] width 514 height 27
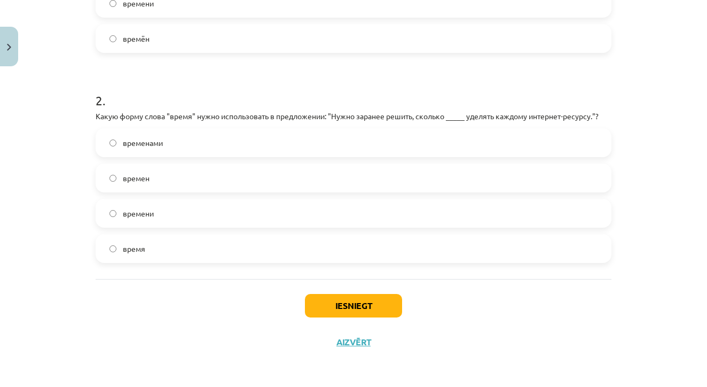
scroll to position [361, 0]
click at [171, 210] on label "времени" at bounding box center [354, 213] width 514 height 27
click at [348, 302] on button "Iesniegt" at bounding box center [353, 305] width 97 height 23
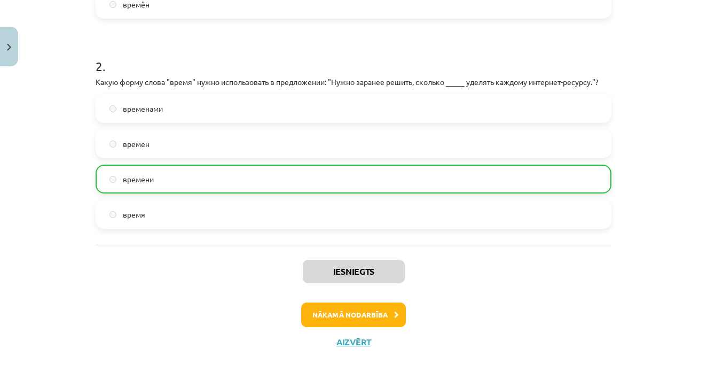
click at [339, 317] on button "Nākamā nodarbība" at bounding box center [353, 314] width 105 height 25
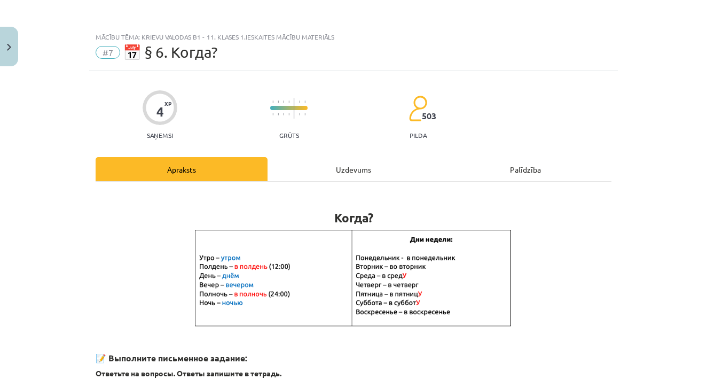
scroll to position [0, 0]
click at [12, 51] on button "Close" at bounding box center [9, 47] width 18 height 40
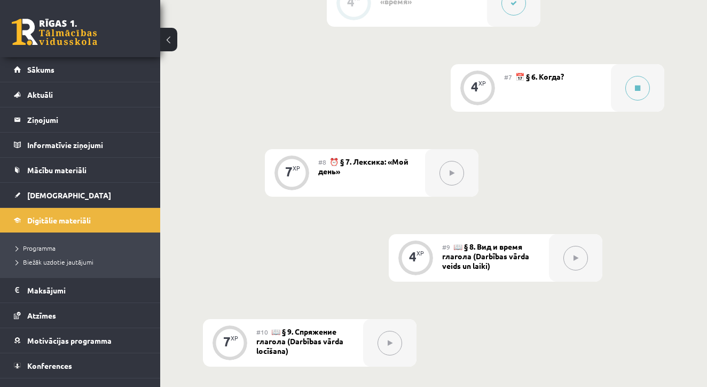
scroll to position [863, 0]
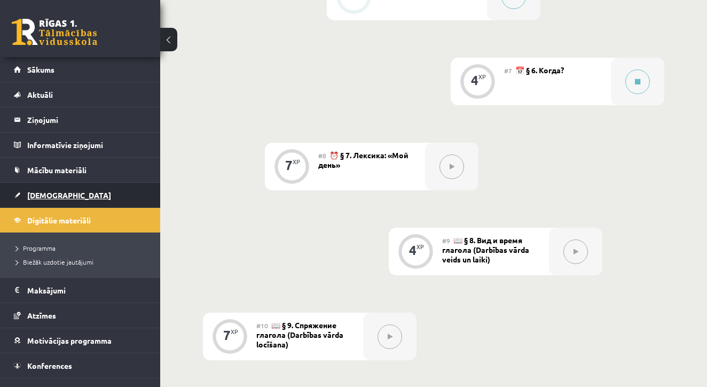
click at [43, 194] on span "[DEMOGRAPHIC_DATA]" at bounding box center [69, 195] width 84 height 10
